Goal: Transaction & Acquisition: Download file/media

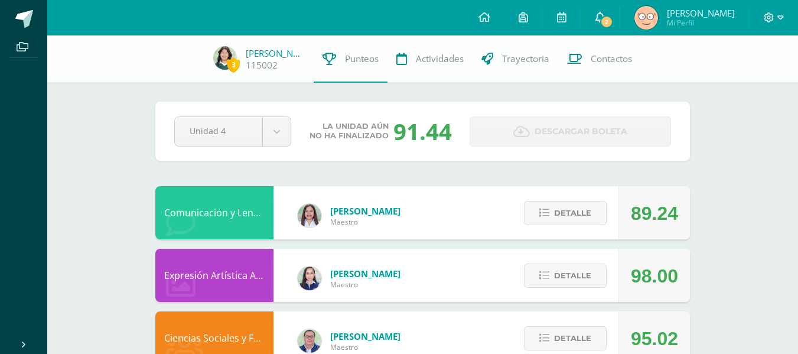
click at [601, 23] on span "2" at bounding box center [606, 21] width 13 height 13
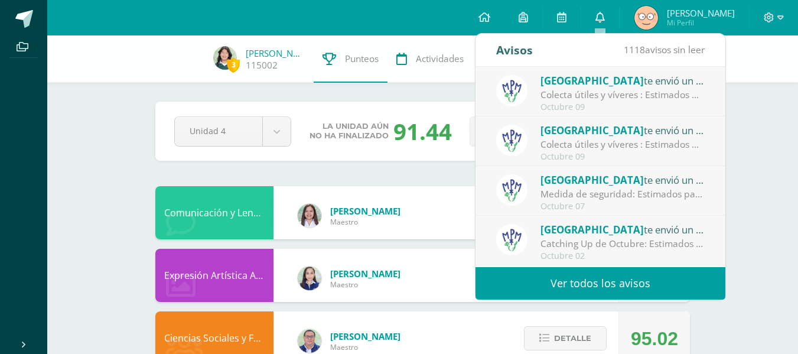
click at [608, 13] on link "0" at bounding box center [600, 17] width 38 height 35
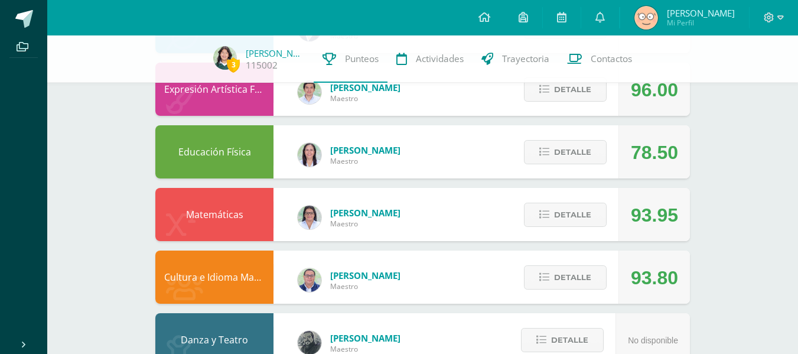
scroll to position [750, 0]
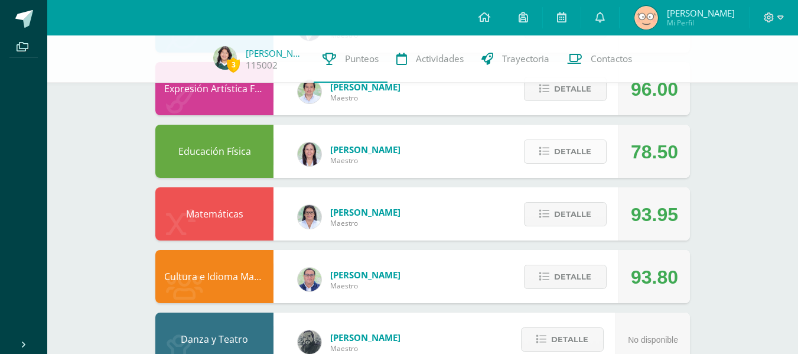
click at [581, 148] on span "Detalle" at bounding box center [572, 152] width 37 height 22
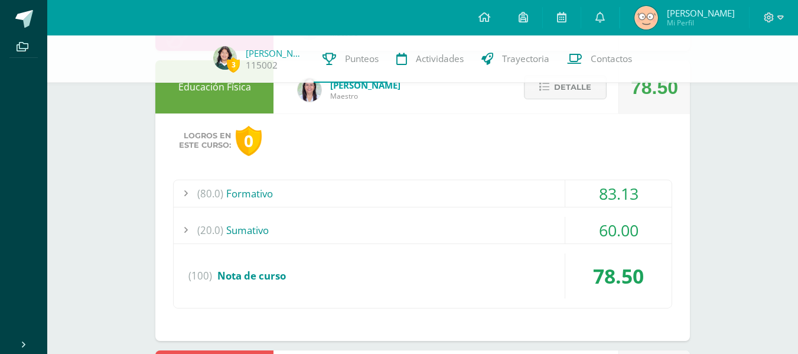
scroll to position [814, 0]
click at [449, 227] on div "(20.0) Sumativo" at bounding box center [423, 230] width 498 height 27
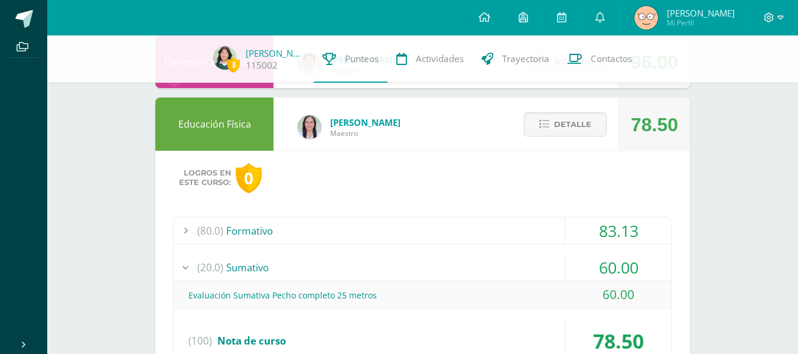
scroll to position [779, 0]
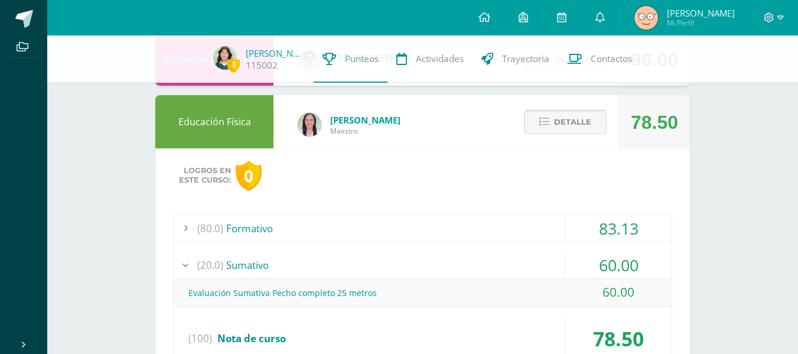
click at [561, 127] on span "Detalle" at bounding box center [572, 122] width 37 height 22
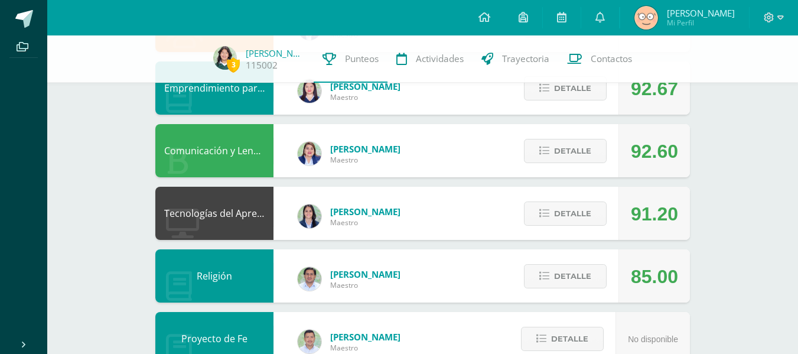
scroll to position [0, 0]
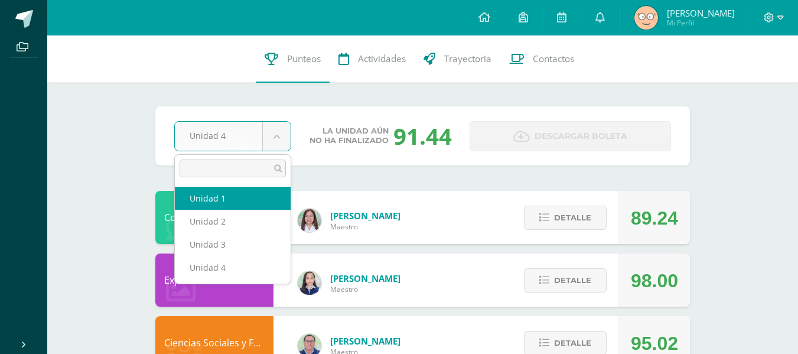
select select "Unidad 1"
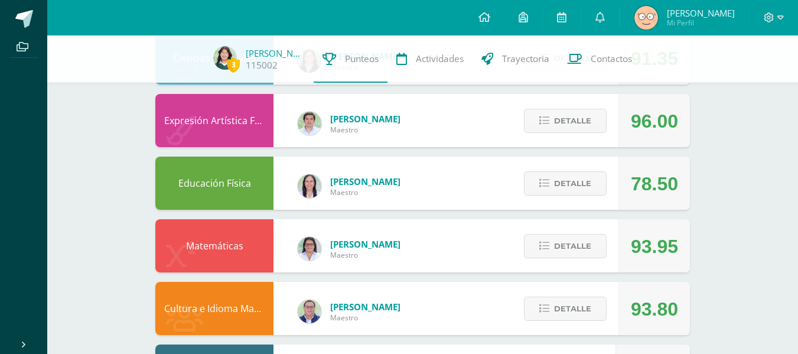
scroll to position [734, 0]
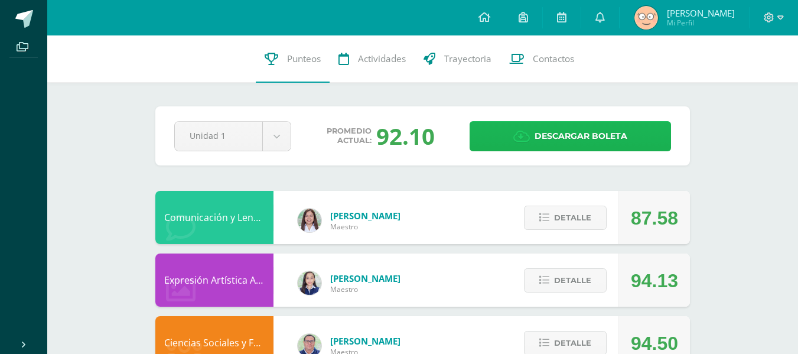
click at [566, 134] on span "Descargar boleta" at bounding box center [580, 136] width 93 height 29
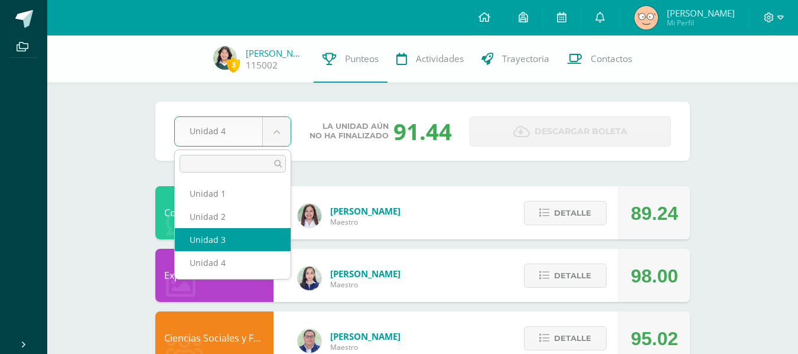
select select "Unidad 3"
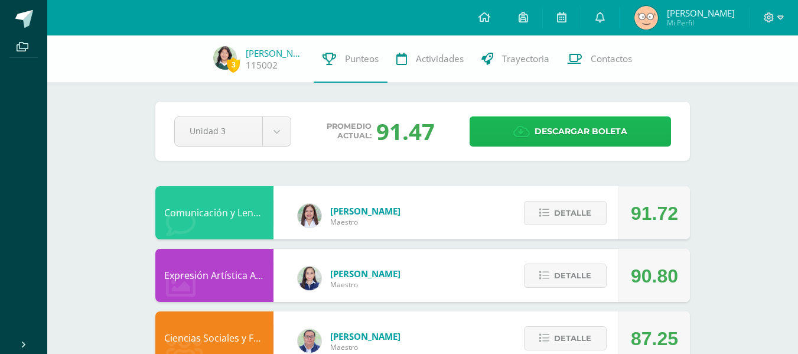
click at [555, 136] on span "Descargar boleta" at bounding box center [580, 131] width 93 height 29
